Goal: Task Accomplishment & Management: Manage account settings

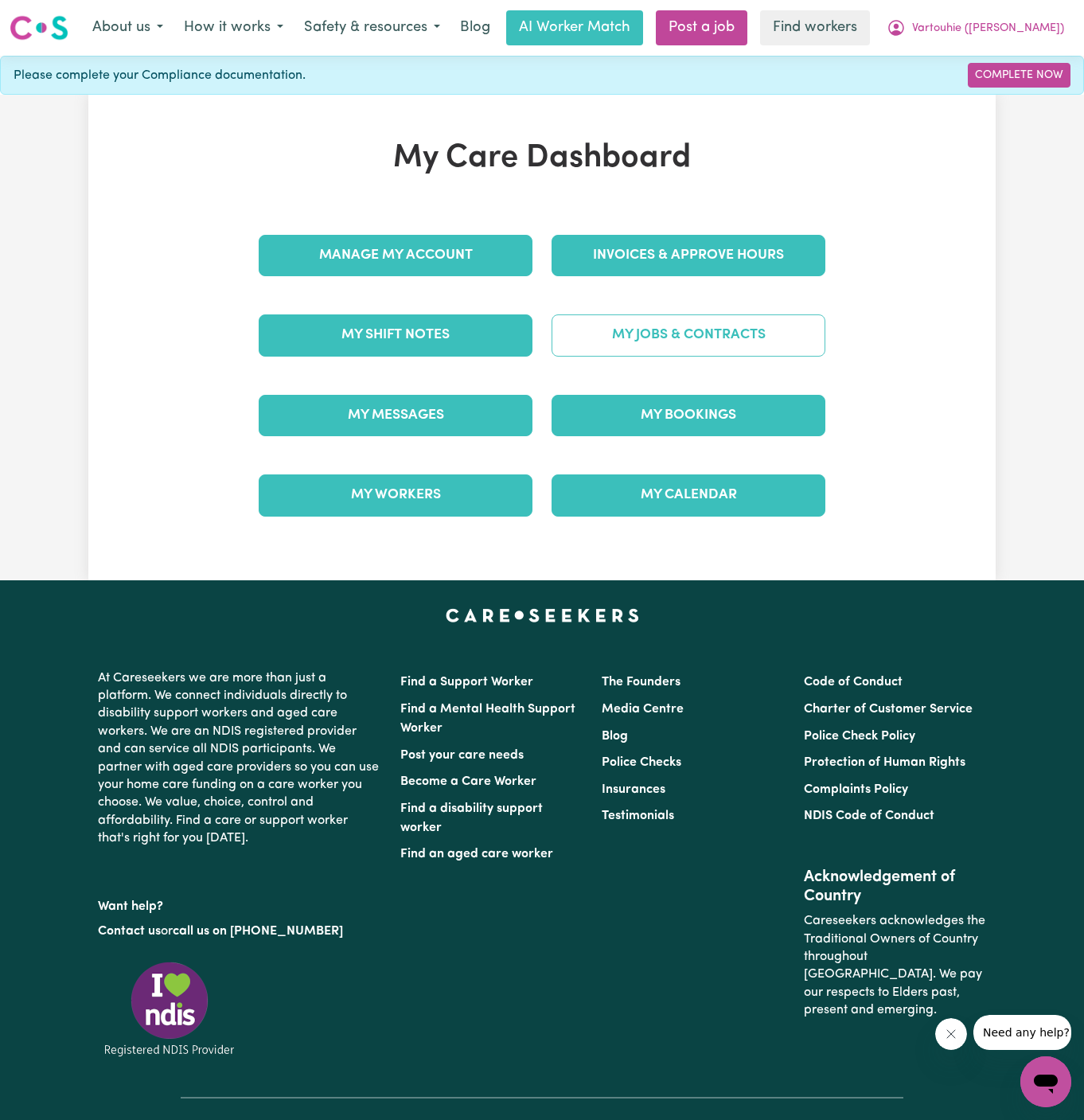
click at [744, 337] on link "My Jobs & Contracts" at bounding box center [689, 335] width 274 height 41
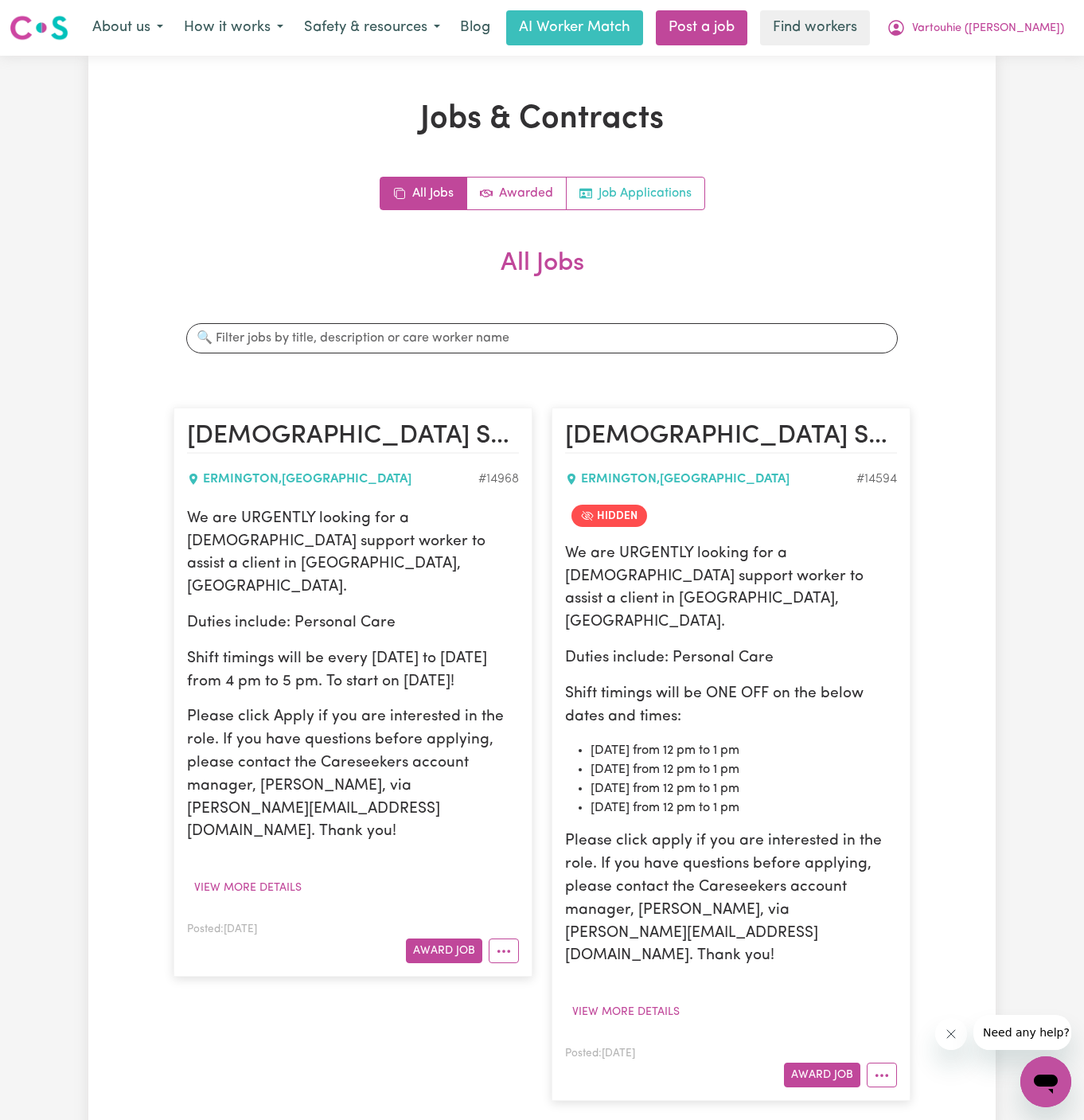
click at [671, 191] on link "Job Applications" at bounding box center [635, 194] width 138 height 32
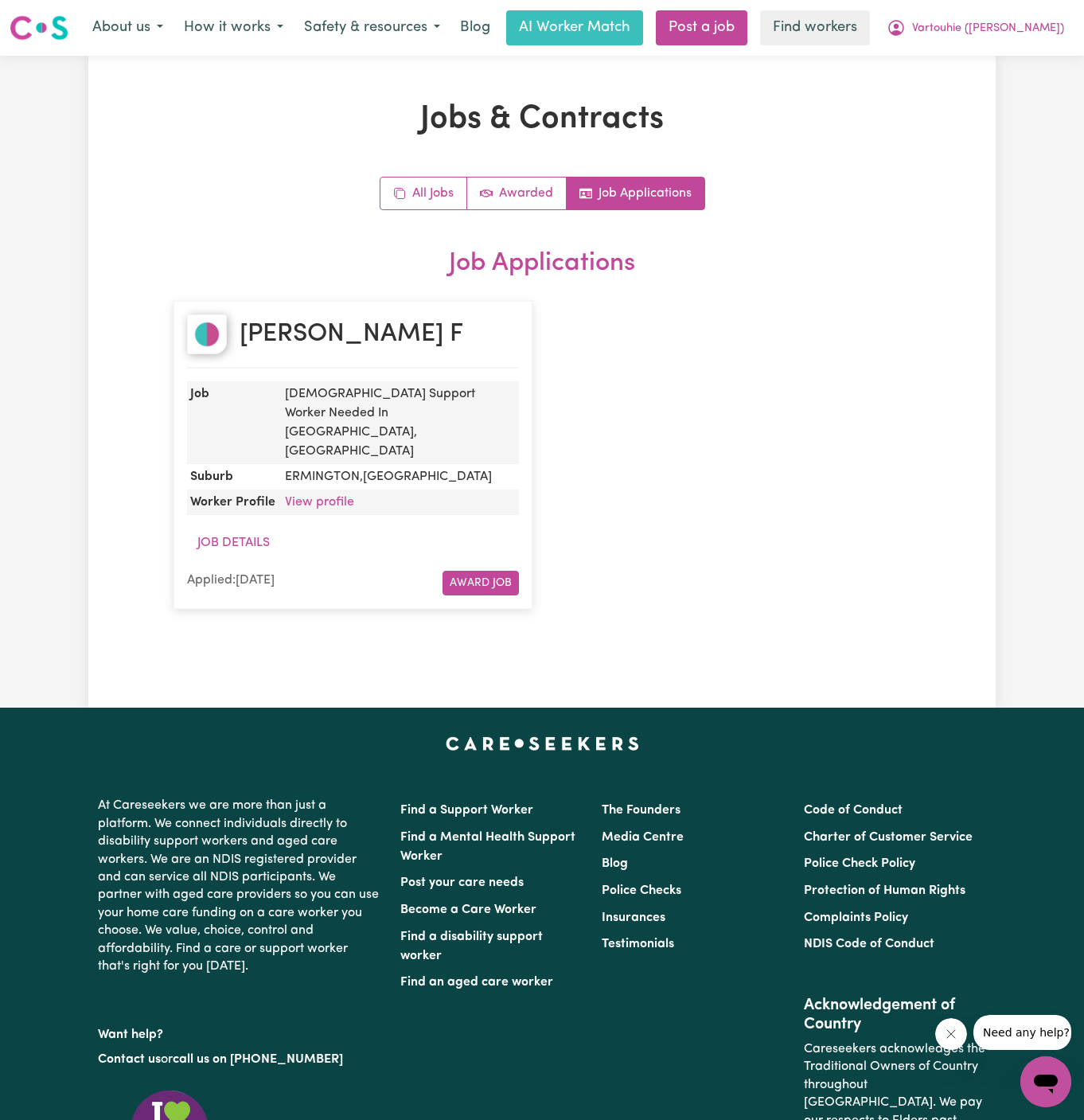
click at [388, 320] on div "Jeanette F" at bounding box center [353, 341] width 332 height 54
copy h2 "Jeanette F"
click at [332, 489] on dd "View profile" at bounding box center [399, 502] width 241 height 26
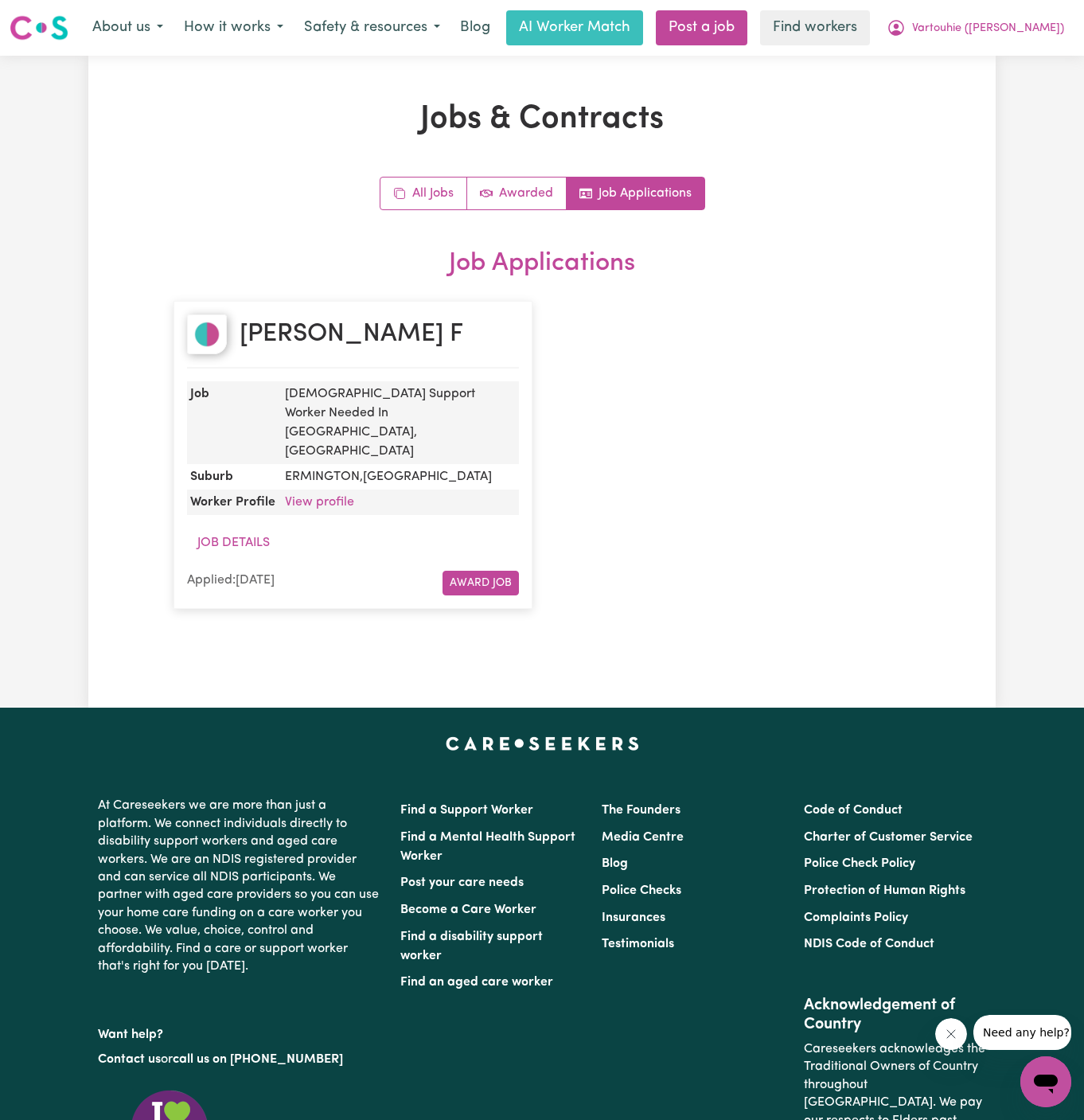
click at [337, 489] on dd "View profile" at bounding box center [399, 502] width 241 height 26
click at [328, 496] on link "View profile" at bounding box center [319, 502] width 69 height 13
click at [1026, 28] on span "Vartouhie (Rosie)" at bounding box center [988, 29] width 152 height 18
click at [1000, 54] on link "My Dashboard" at bounding box center [1011, 62] width 126 height 30
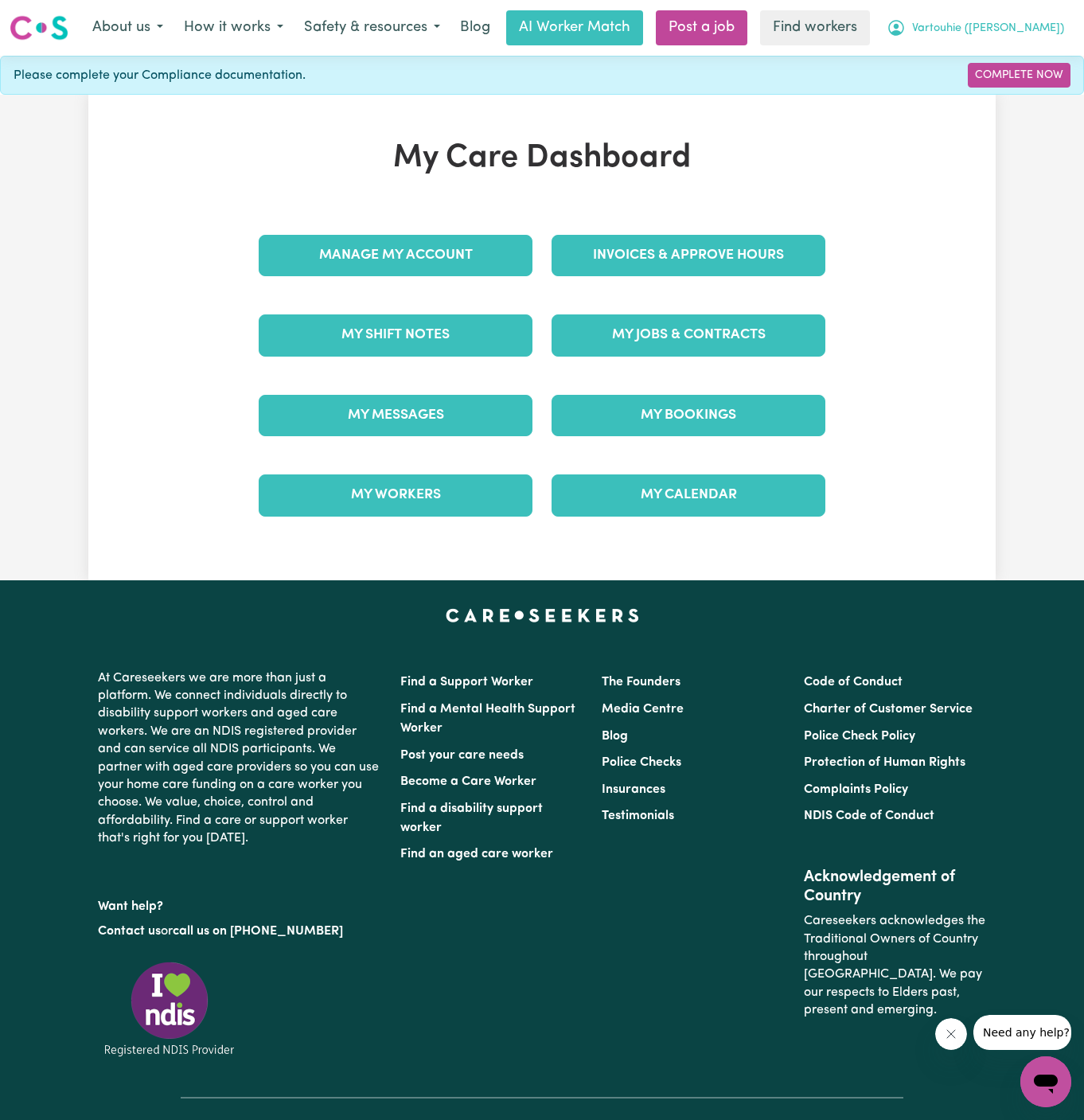
click at [1019, 38] on button "Vartouhie (Rosie)" at bounding box center [975, 28] width 198 height 33
click at [1011, 87] on link "Logout" at bounding box center [1011, 92] width 126 height 30
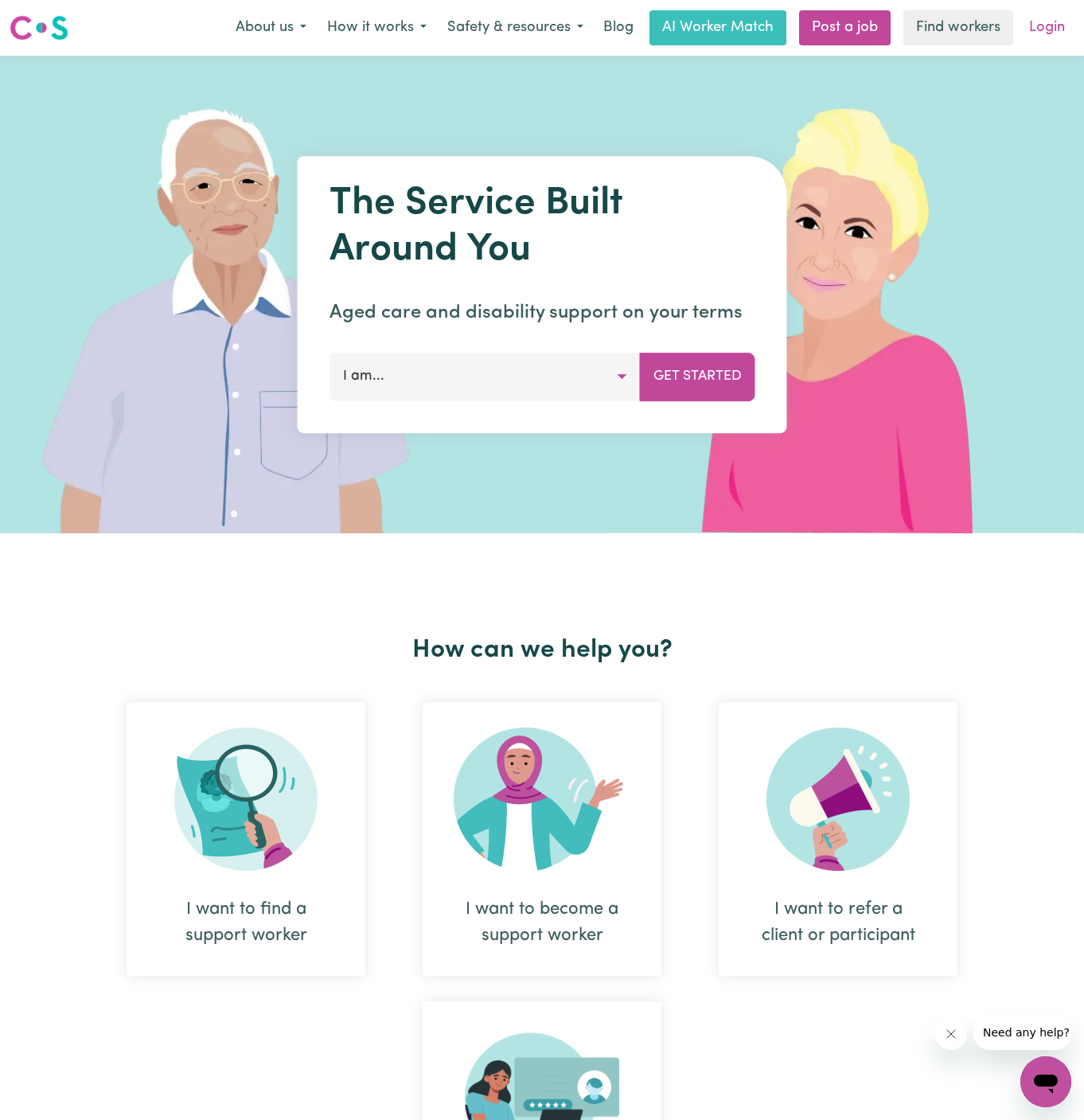
click at [1055, 28] on link "Login" at bounding box center [1047, 28] width 55 height 35
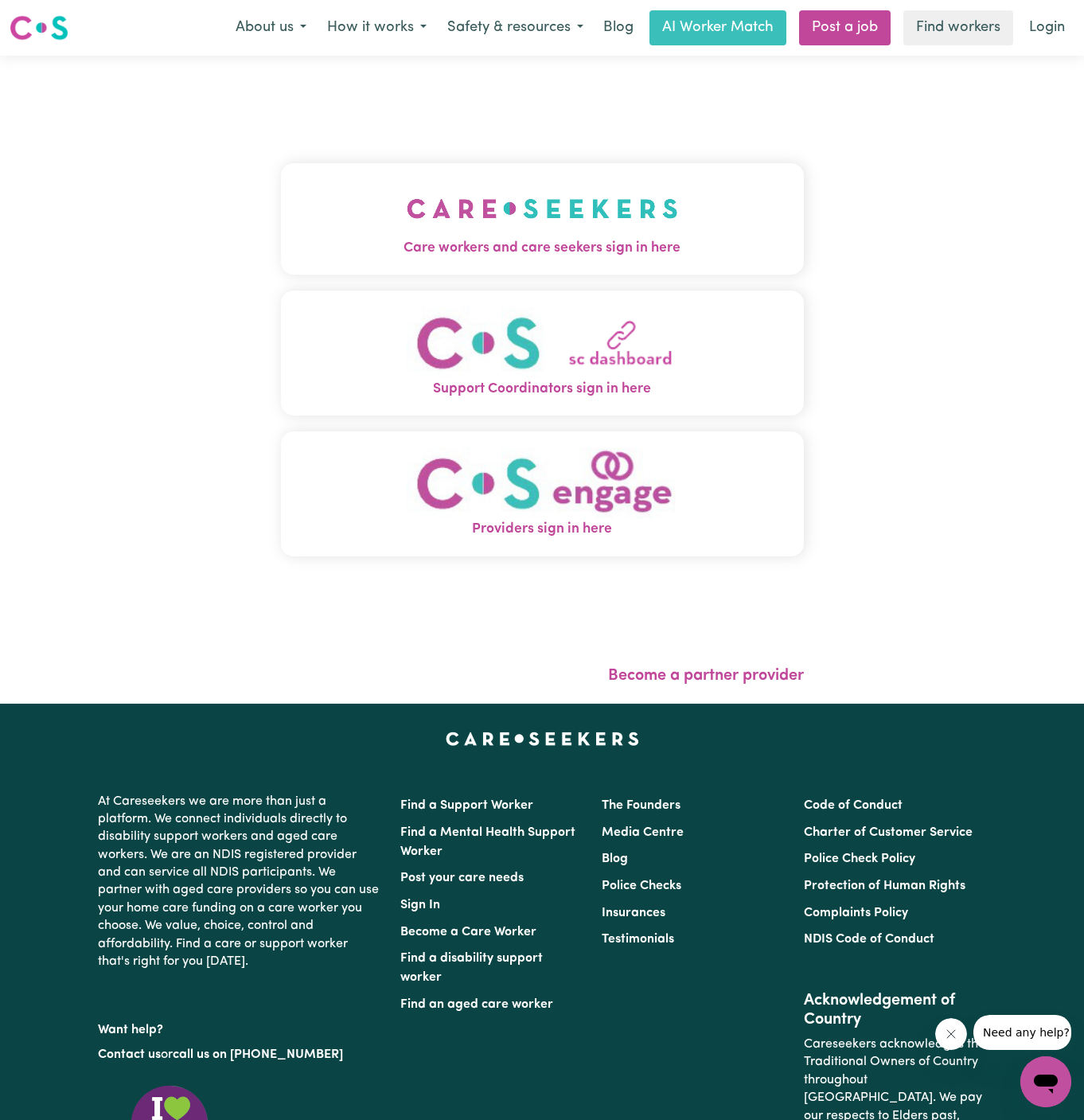
click at [448, 230] on img "Care workers and care seekers sign in here" at bounding box center [542, 209] width 272 height 59
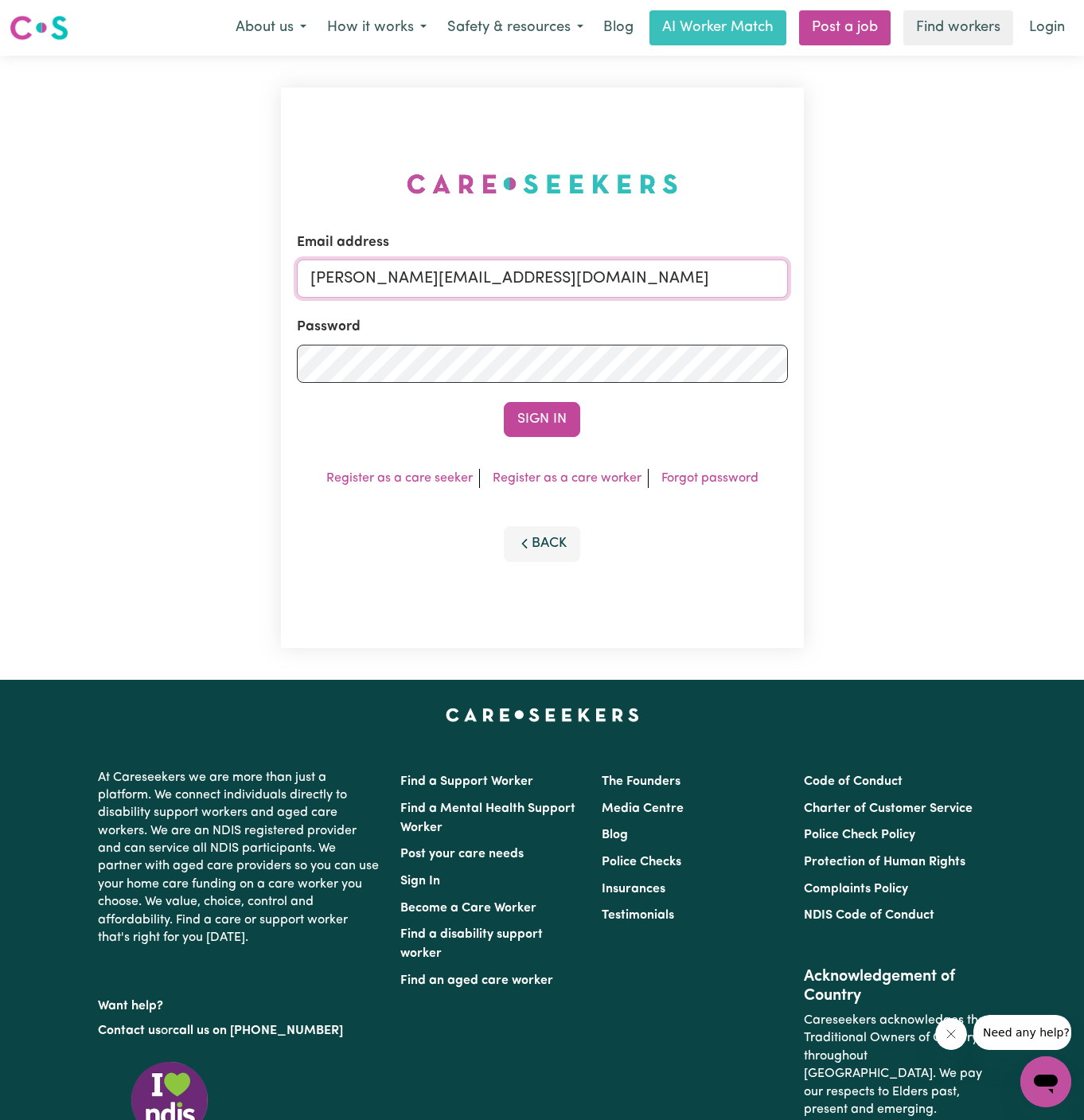
click at [603, 270] on input "dyan@careseekers.com.au" at bounding box center [542, 279] width 491 height 38
drag, startPoint x: 398, startPoint y: 281, endPoint x: 786, endPoint y: 291, distance: 388.1
click at [786, 291] on input "superuser~NicolinaAbignanoKNC@careseekers.com.au" at bounding box center [542, 279] width 491 height 38
type input "superuser~BryanPopplewellKNC@careseekers.com.au"
click at [504, 402] on button "Sign In" at bounding box center [542, 419] width 77 height 35
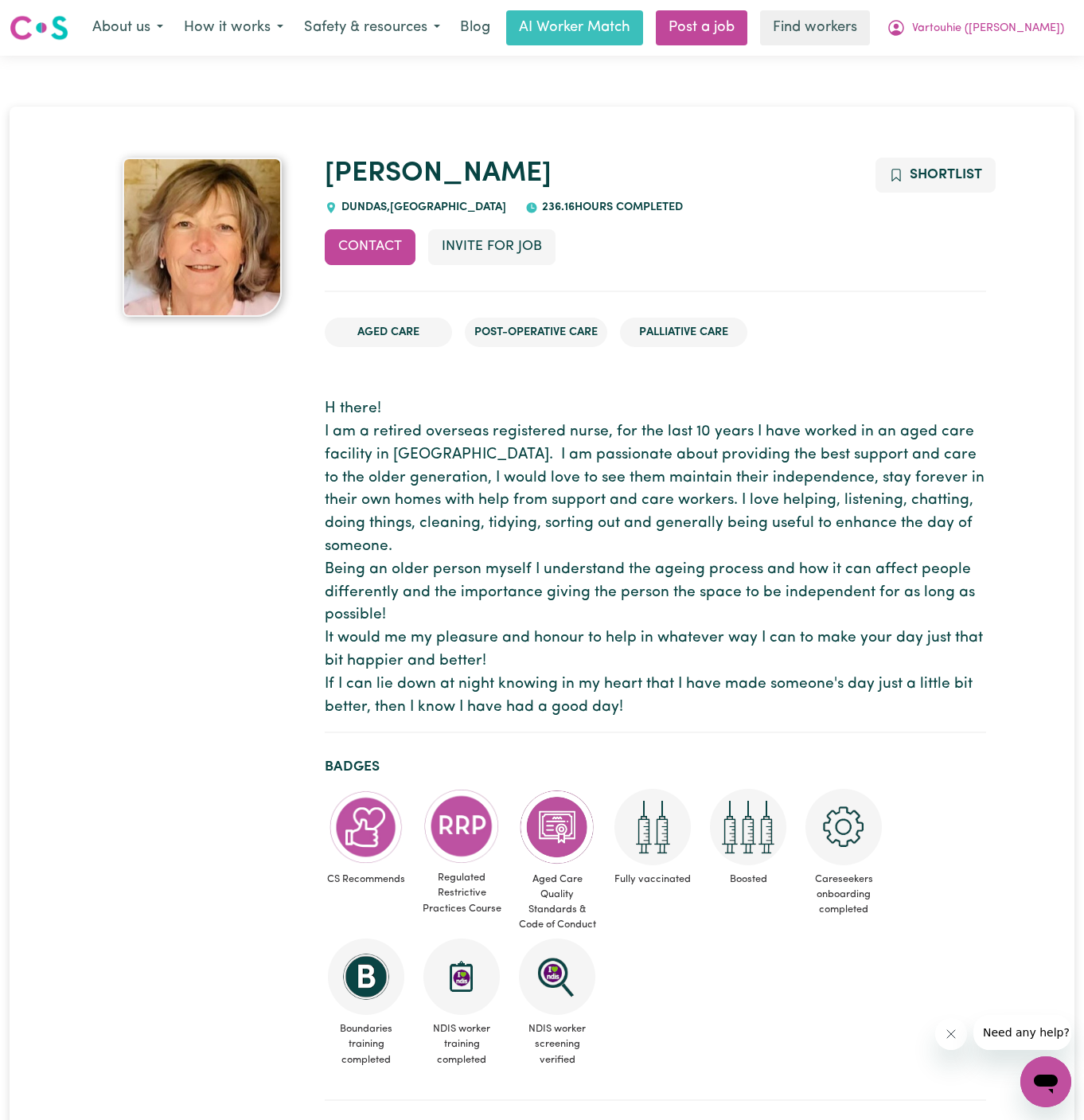
click at [362, 194] on div "Jeanette DUNDAS , New South Wales 236.16 hours completed" at bounding box center [655, 187] width 662 height 59
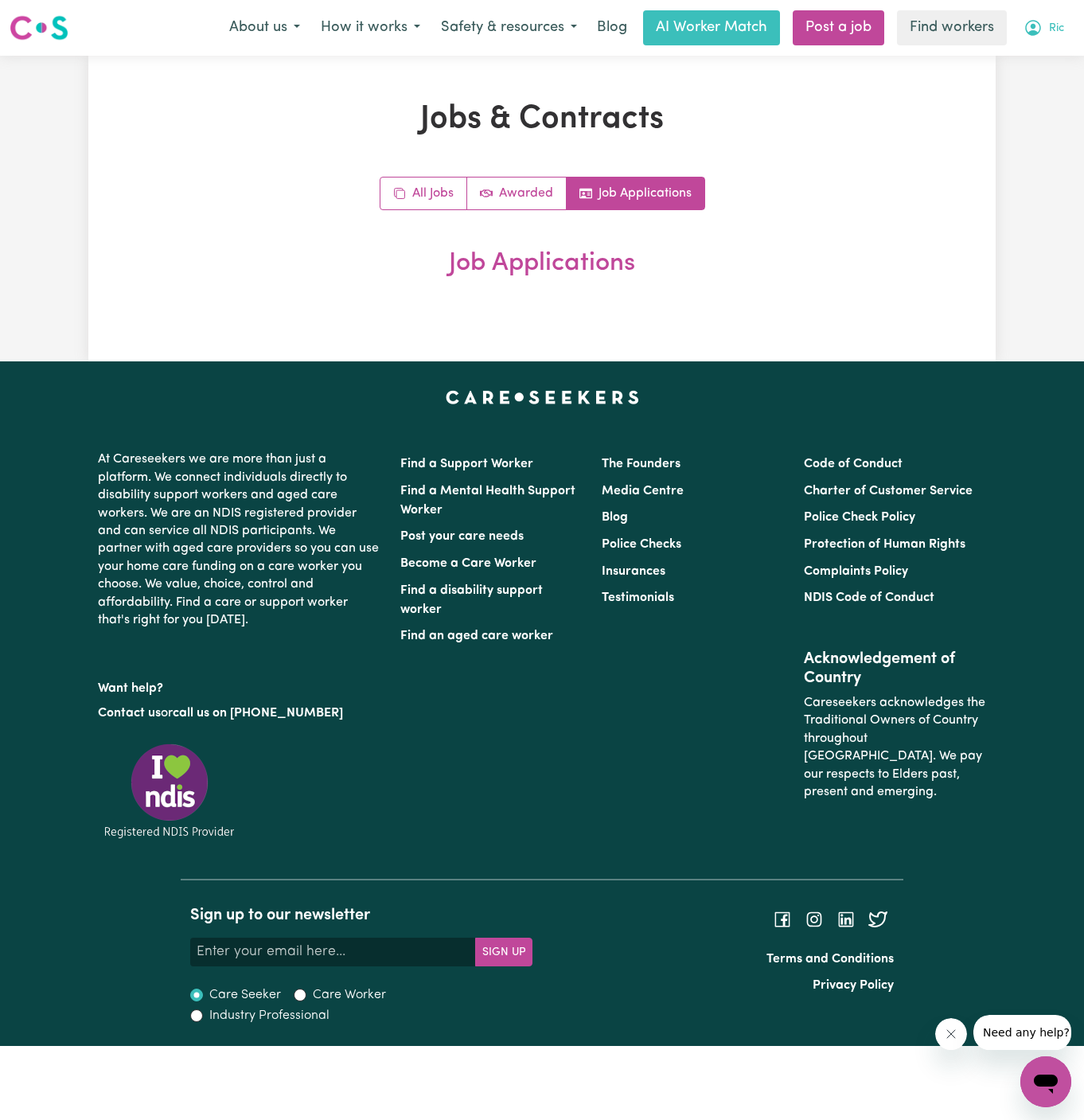
click at [1062, 27] on span "Ric" at bounding box center [1056, 29] width 15 height 18
click at [1043, 86] on link "Logout" at bounding box center [1011, 92] width 126 height 30
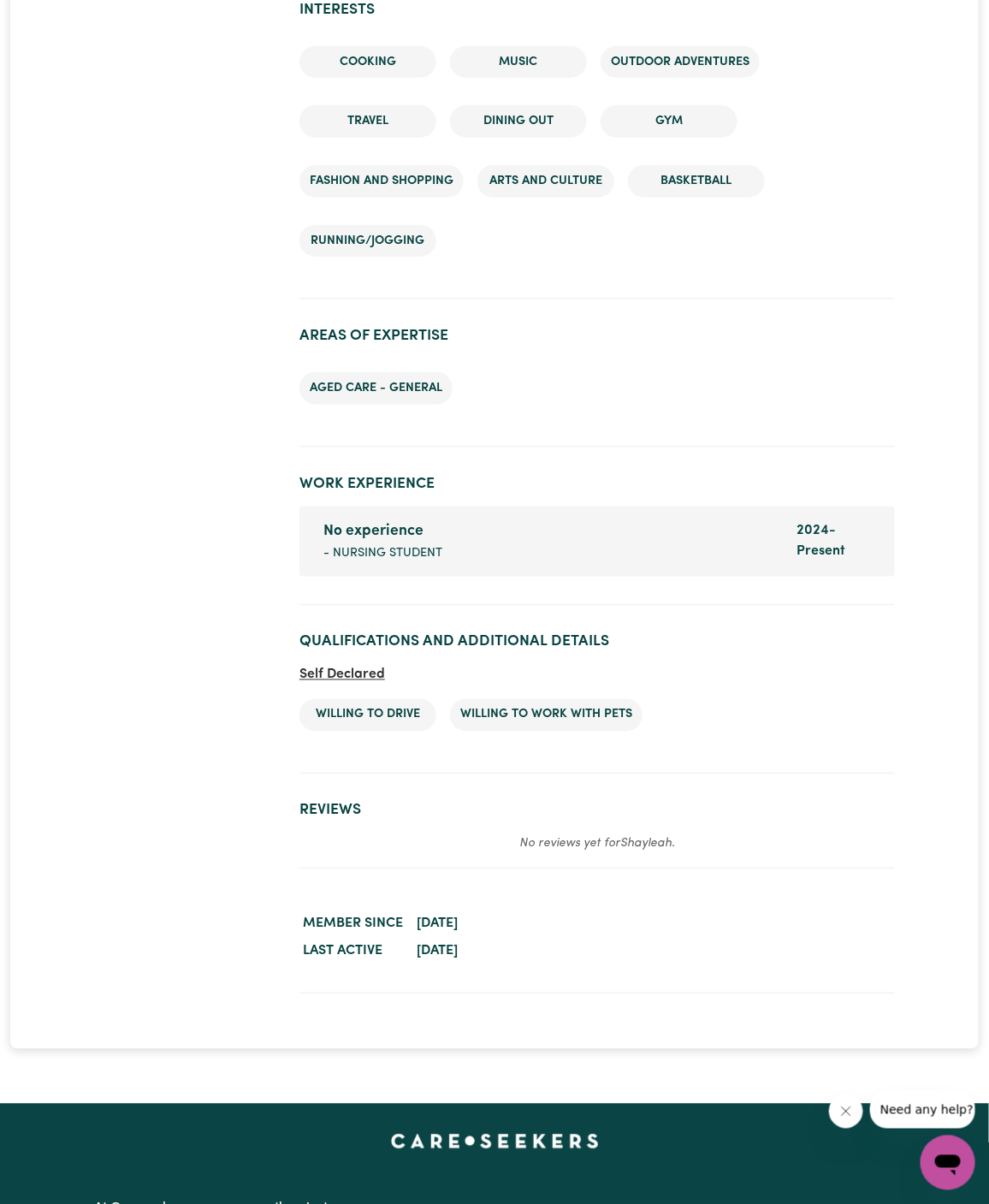
scroll to position [2347, 0]
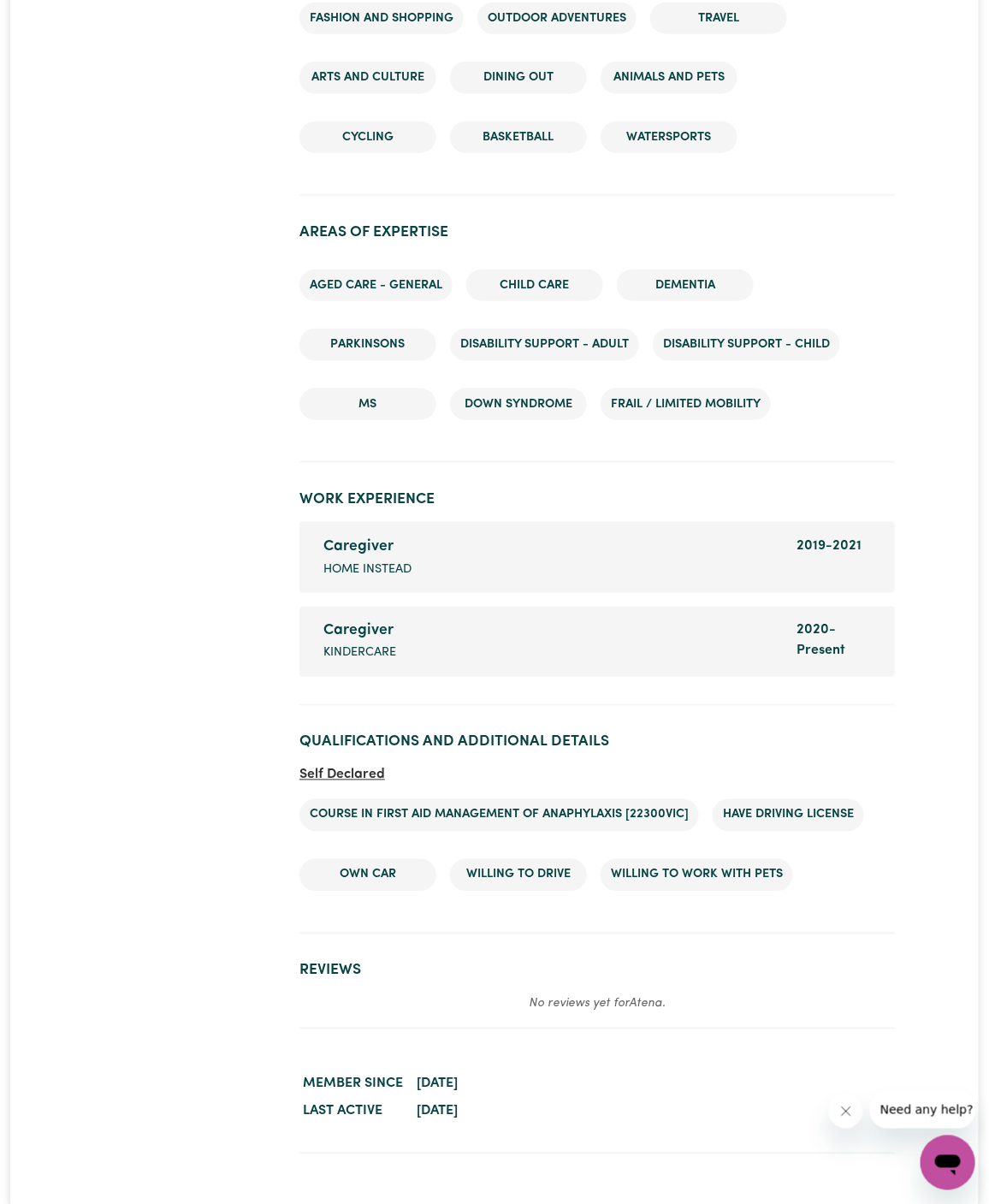
scroll to position [2427, 0]
